Goal: Navigation & Orientation: Find specific page/section

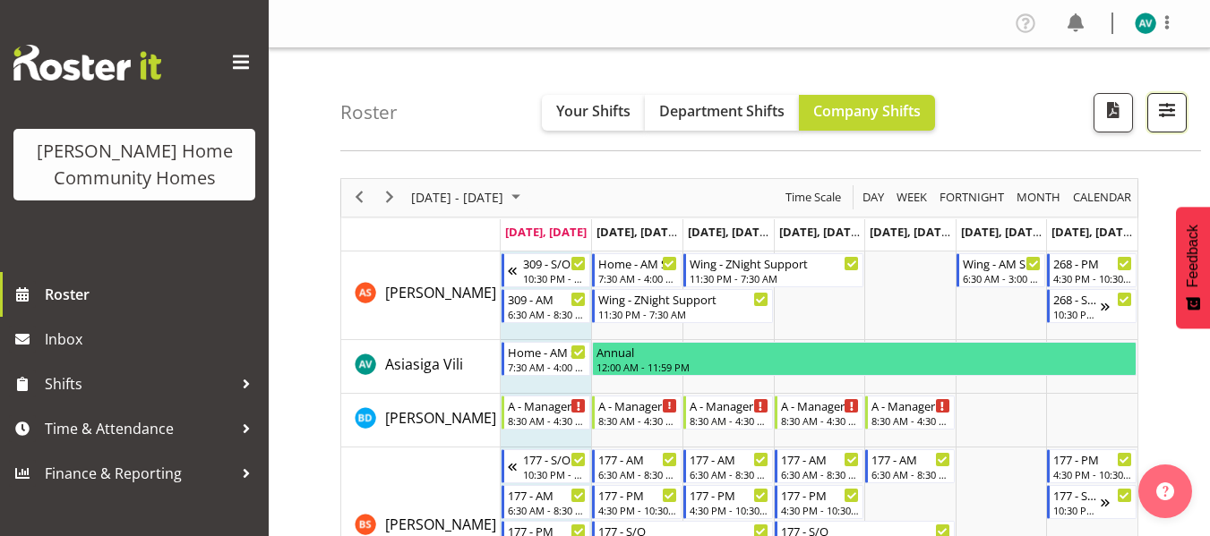
click at [1168, 100] on span "button" at bounding box center [1166, 110] width 23 height 23
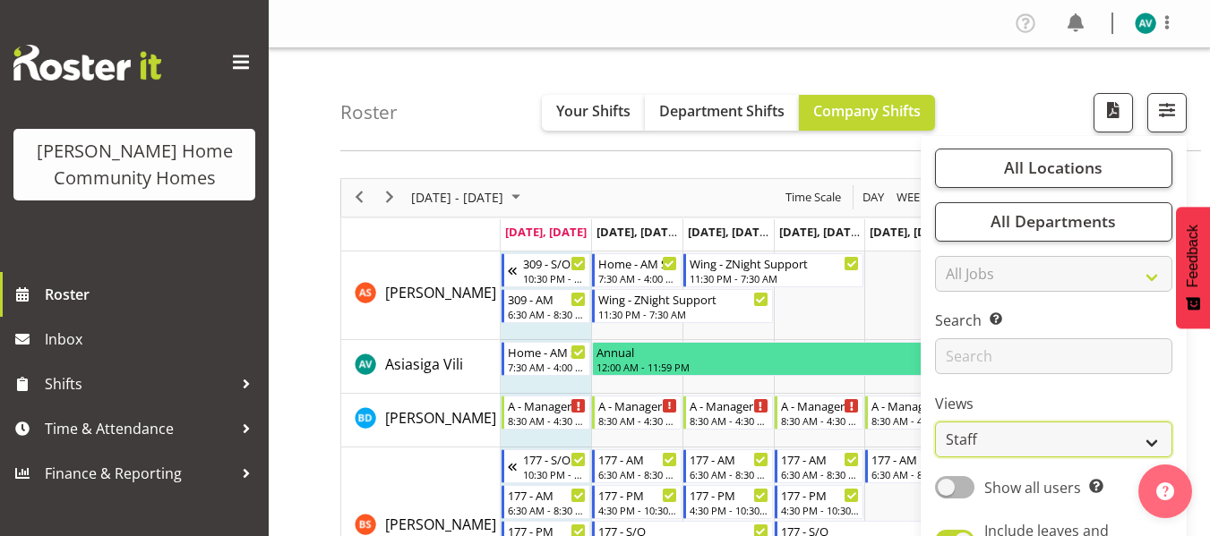
click at [989, 441] on select "Staff Role Shift - Horizontal Shift - Vertical Staff - Location" at bounding box center [1053, 440] width 237 height 36
select select "role"
click at [936, 422] on select "Staff Role Shift - Horizontal Shift - Vertical Staff - Location" at bounding box center [1053, 440] width 237 height 36
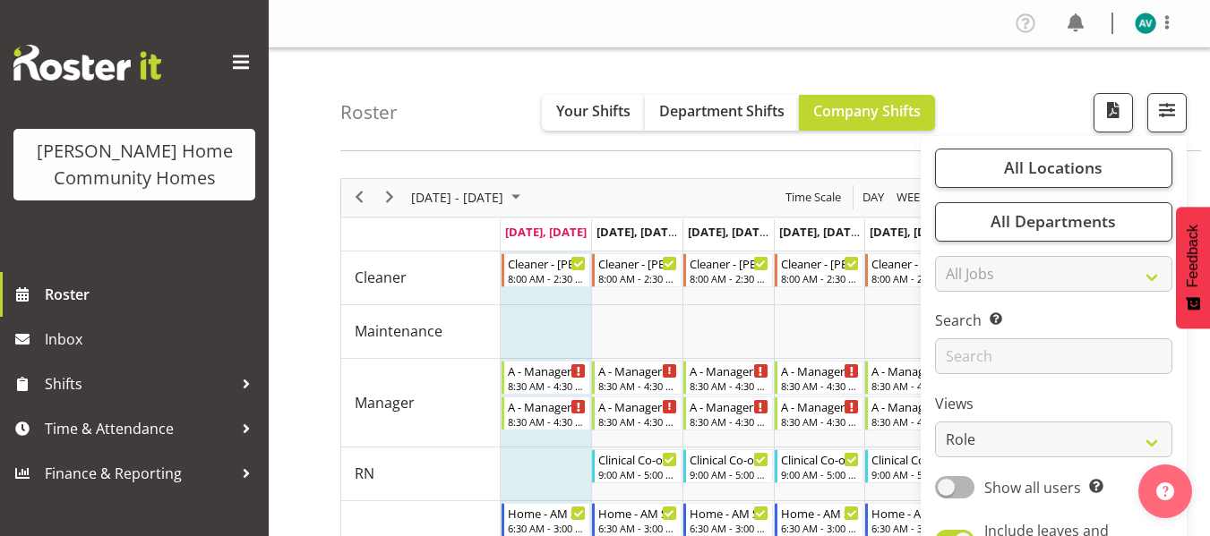
click at [1039, 119] on div "Roster Your Shifts Department Shifts Company Shifts All Locations Clear [STREET…" at bounding box center [770, 99] width 861 height 103
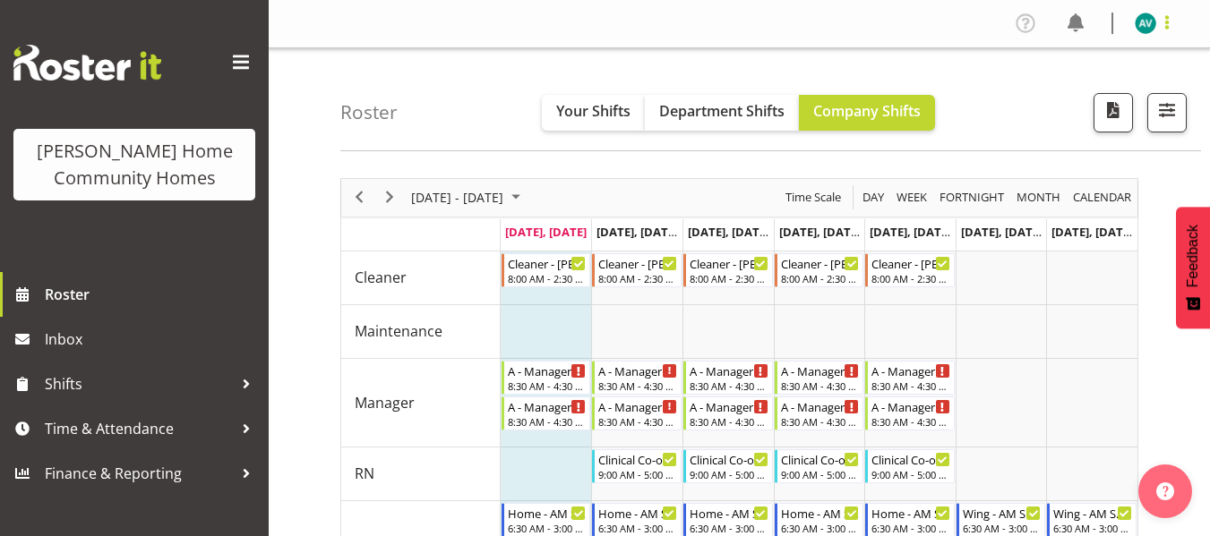
click at [1173, 14] on span at bounding box center [1166, 22] width 21 height 21
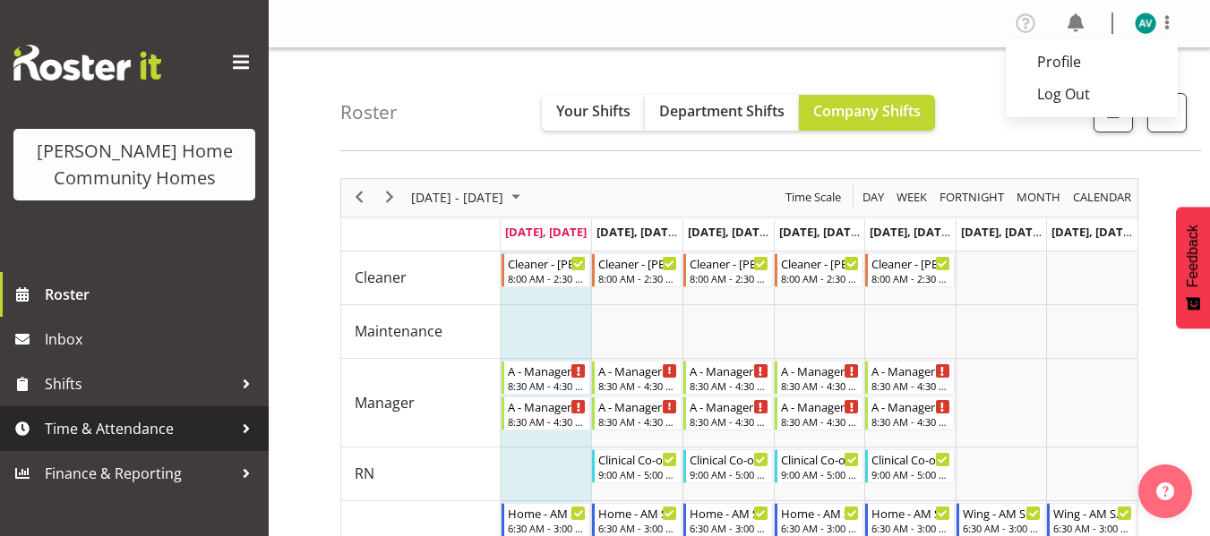
click at [134, 417] on span "Time & Attendance" at bounding box center [139, 429] width 188 height 27
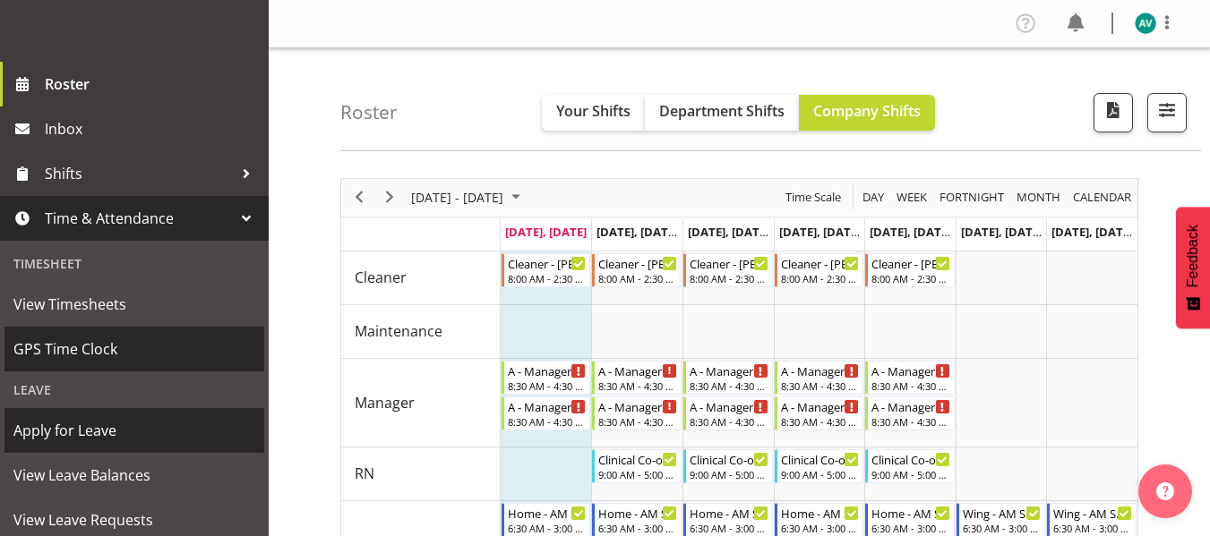
scroll to position [211, 0]
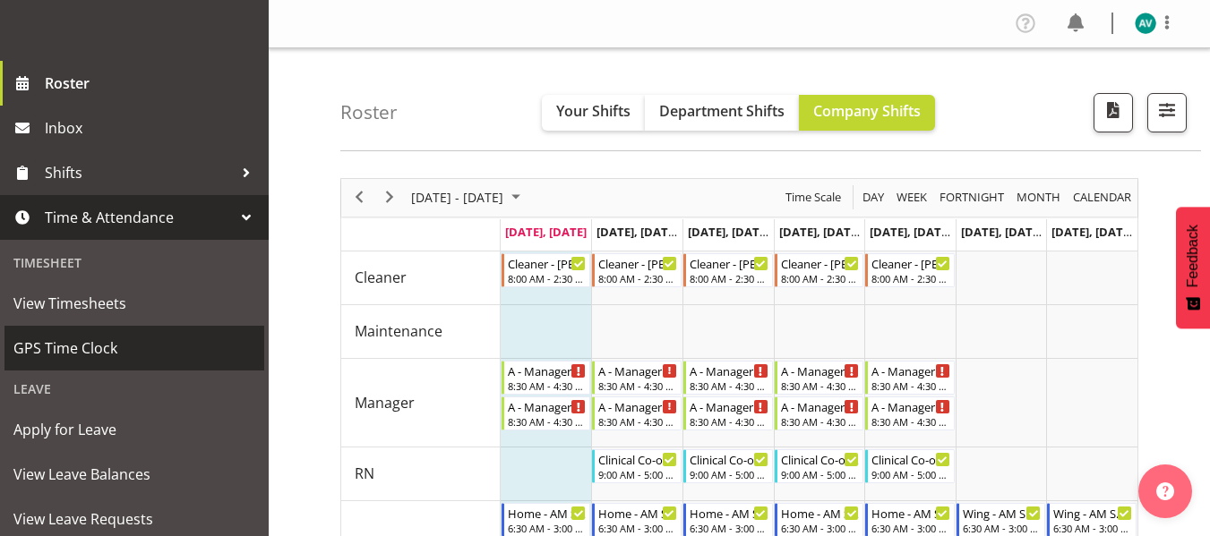
click at [96, 335] on span "GPS Time Clock" at bounding box center [134, 348] width 242 height 27
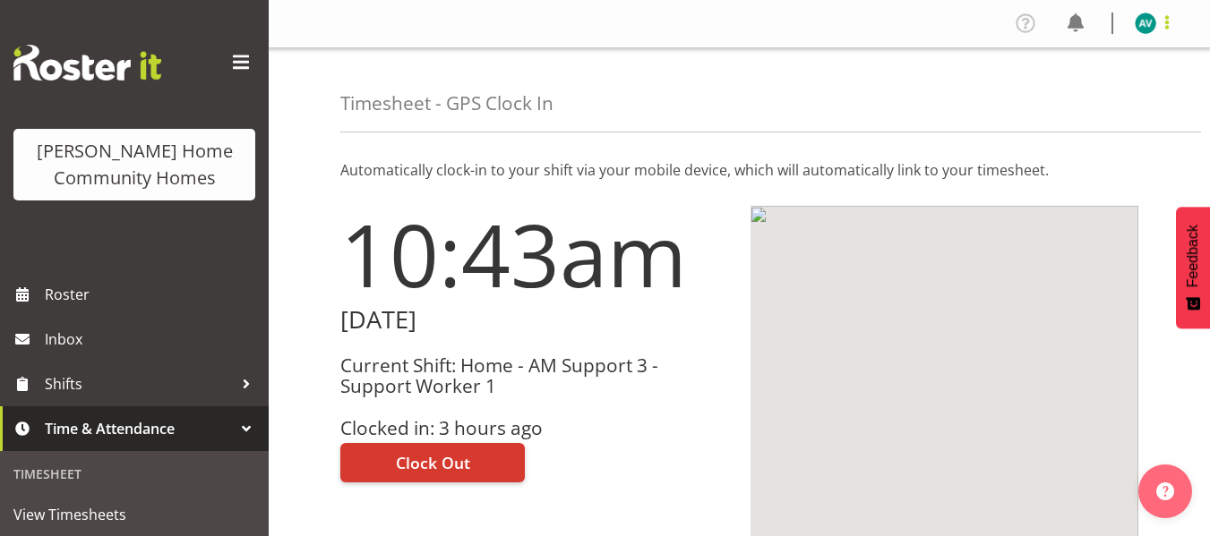
click at [1167, 21] on span at bounding box center [1166, 22] width 21 height 21
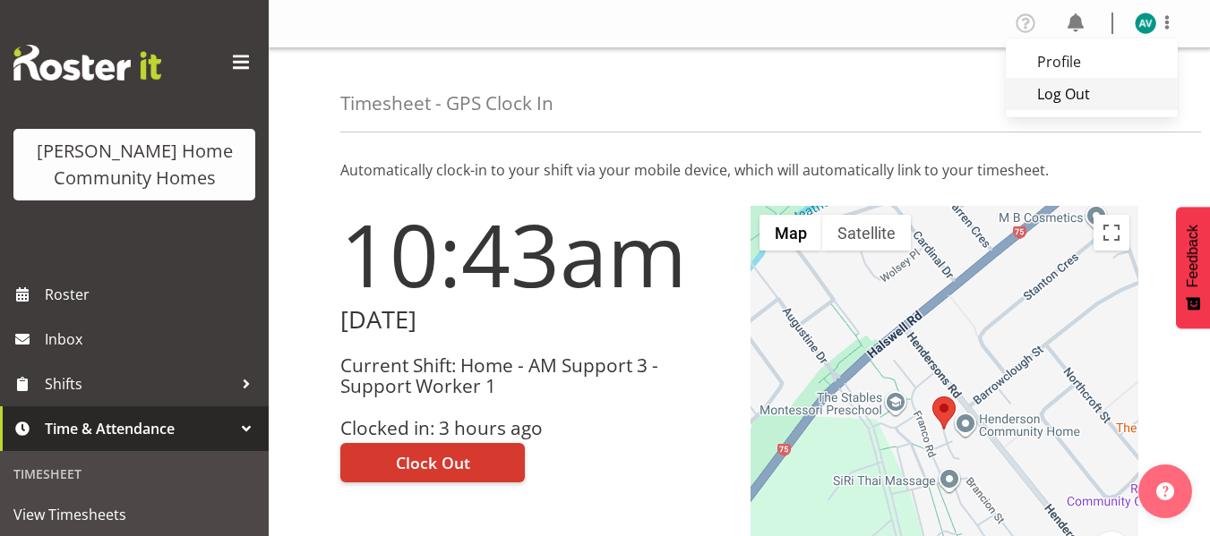
click at [1047, 99] on link "Log Out" at bounding box center [1092, 94] width 172 height 32
